Goal: Transaction & Acquisition: Purchase product/service

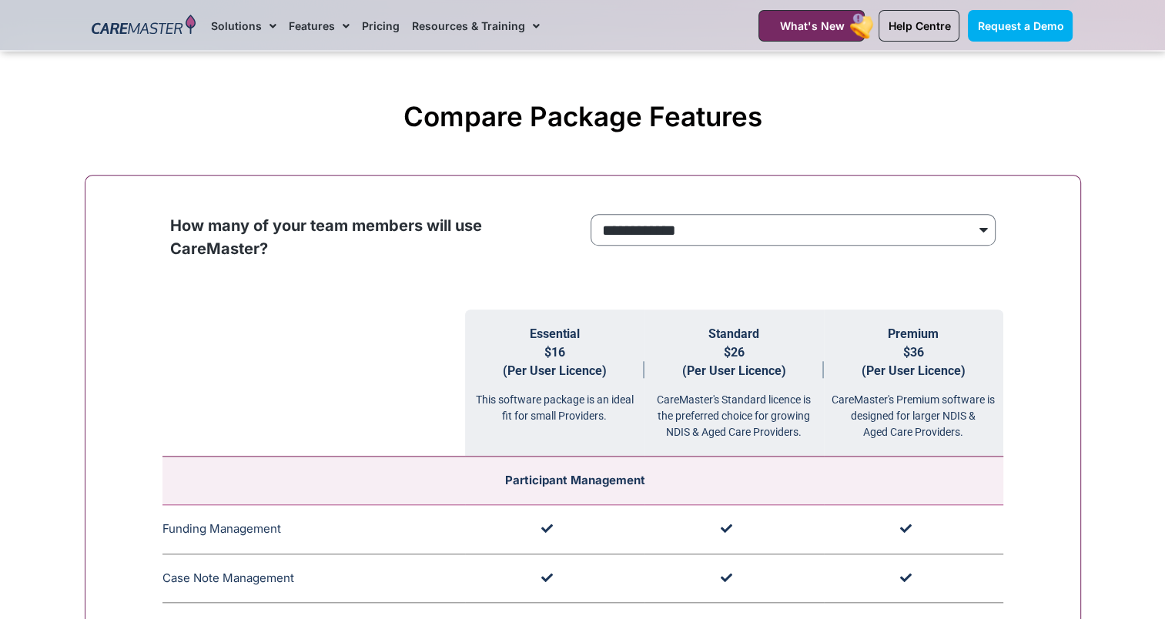
scroll to position [1397, 0]
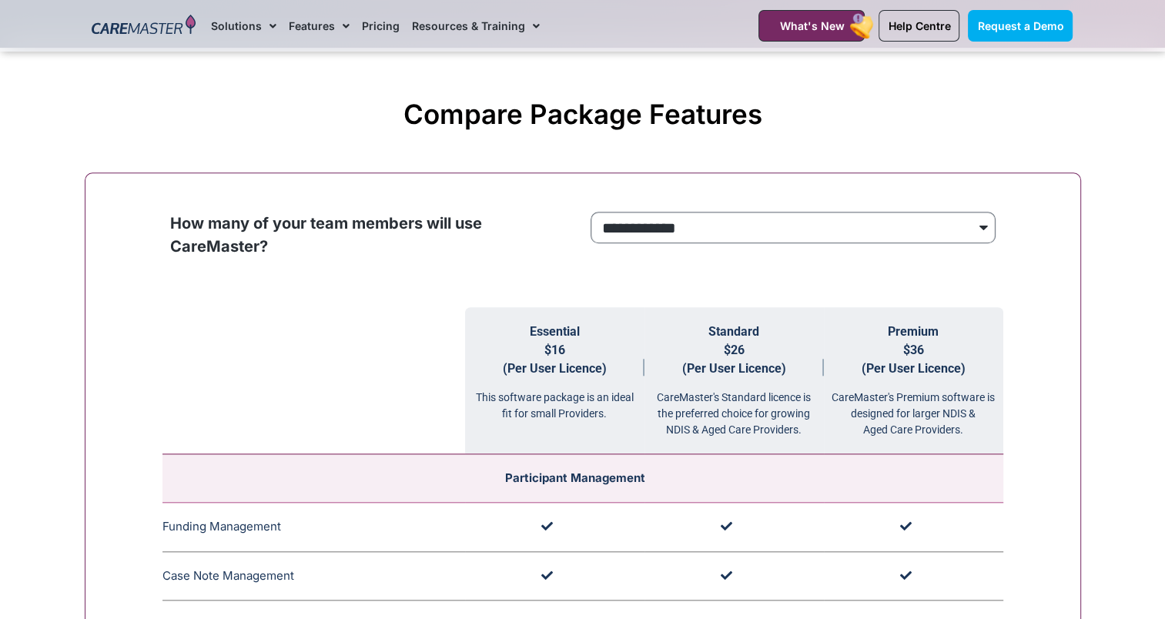
click at [754, 226] on select "**********" at bounding box center [792, 228] width 405 height 32
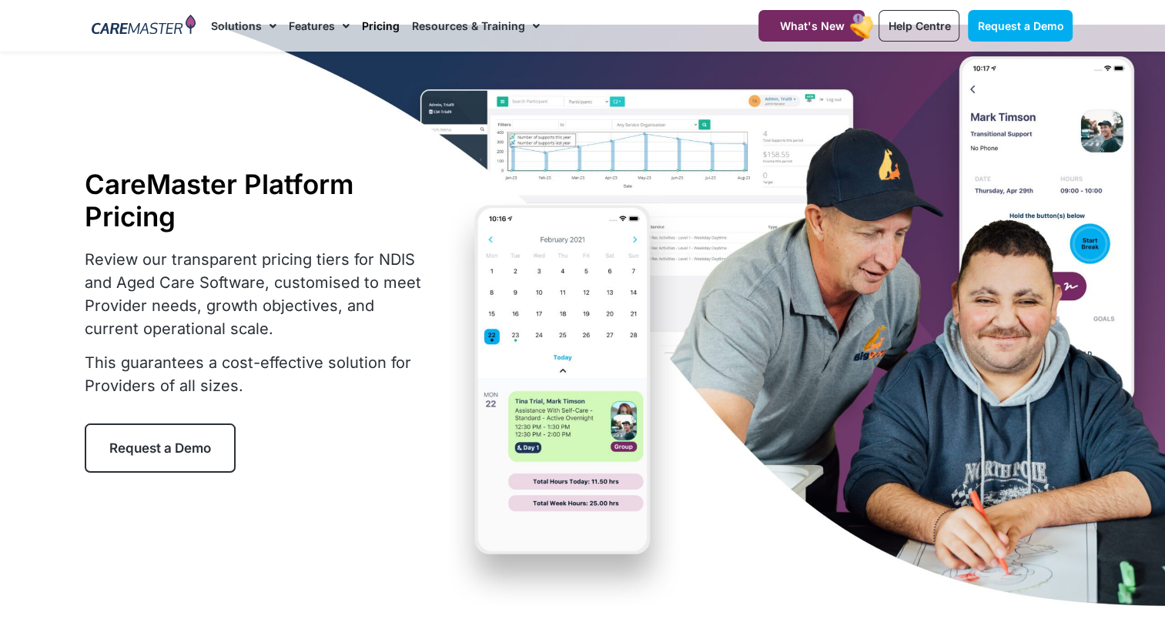
scroll to position [0, 0]
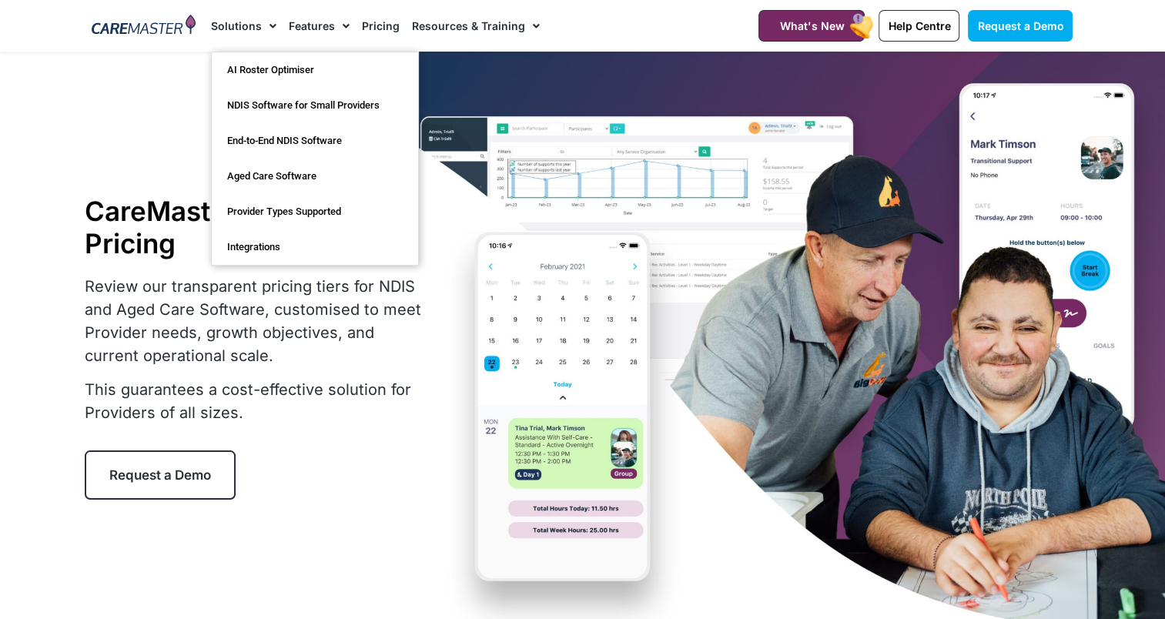
click at [249, 25] on link "Solutions" at bounding box center [243, 26] width 65 height 52
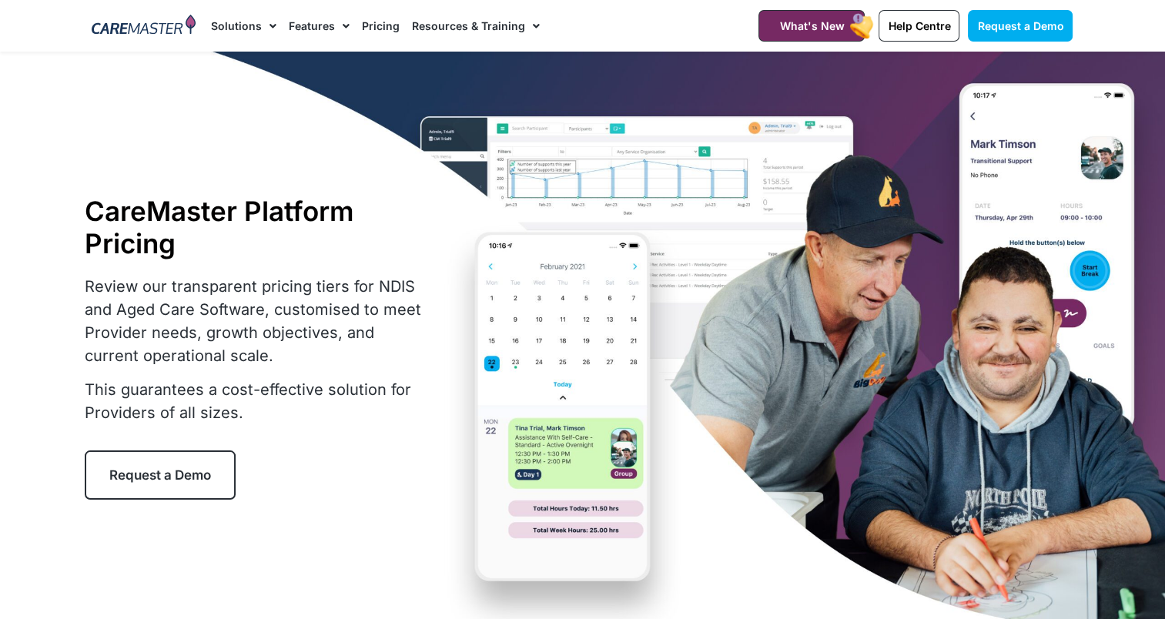
click at [384, 25] on link "Pricing" at bounding box center [381, 26] width 38 height 52
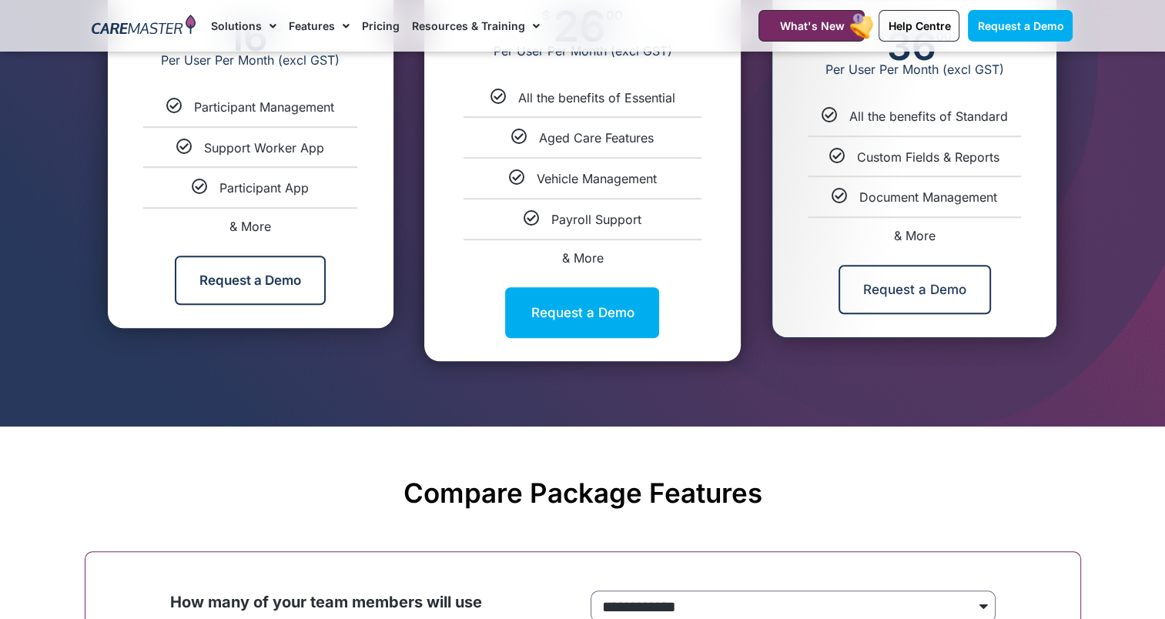
scroll to position [1021, 0]
